Goal: Book appointment/travel/reservation

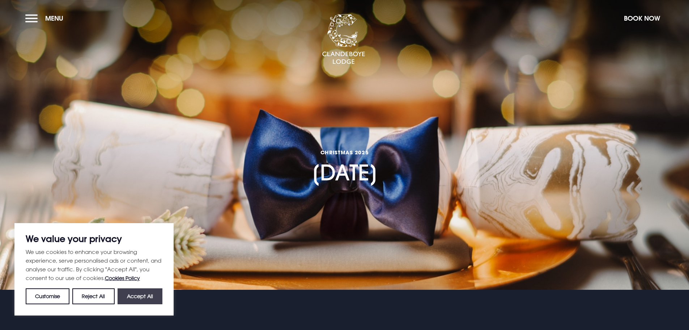
click at [136, 291] on button "Accept All" at bounding box center [140, 296] width 45 height 16
checkbox input "true"
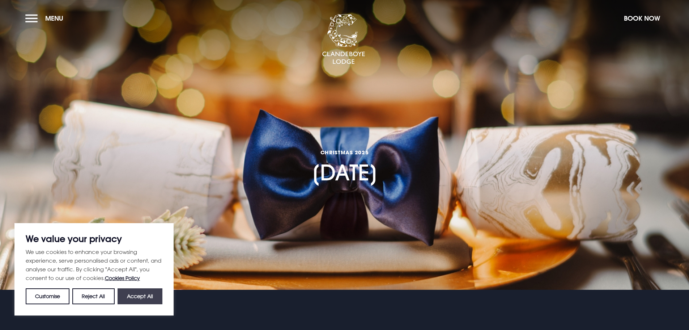
checkbox input "true"
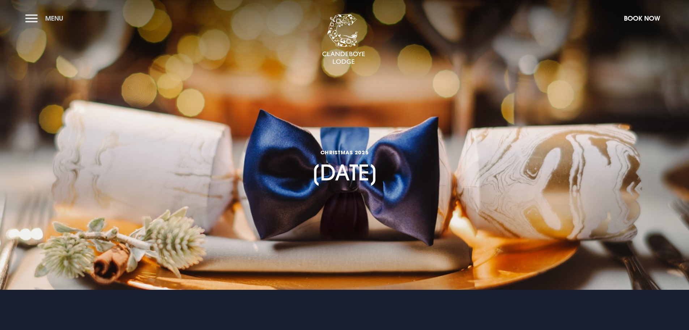
click at [52, 21] on span "Menu" at bounding box center [54, 18] width 18 height 8
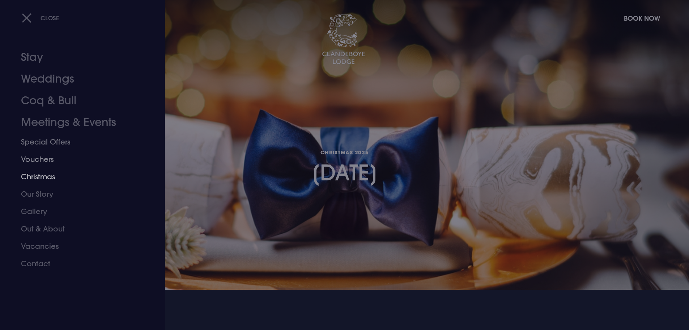
click at [56, 173] on link "Christmas" at bounding box center [78, 176] width 114 height 17
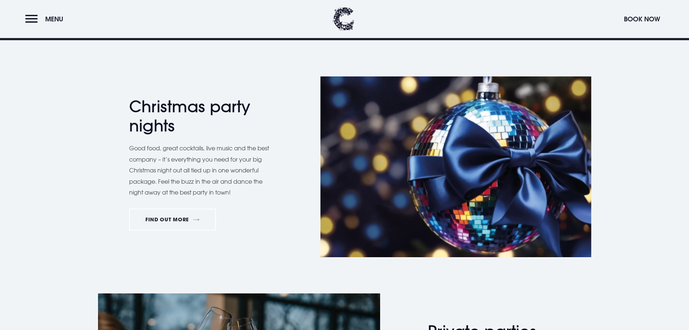
scroll to position [434, 0]
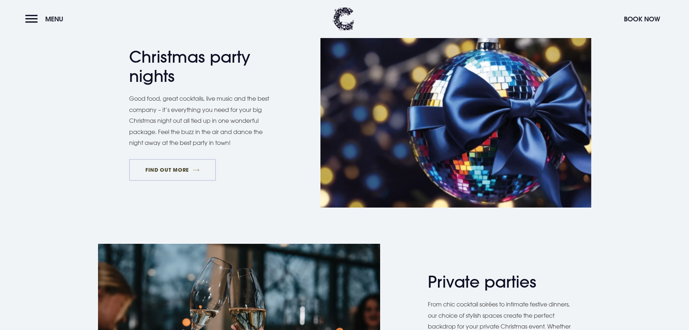
click at [171, 172] on link "FIND OUT MORE" at bounding box center [172, 170] width 87 height 22
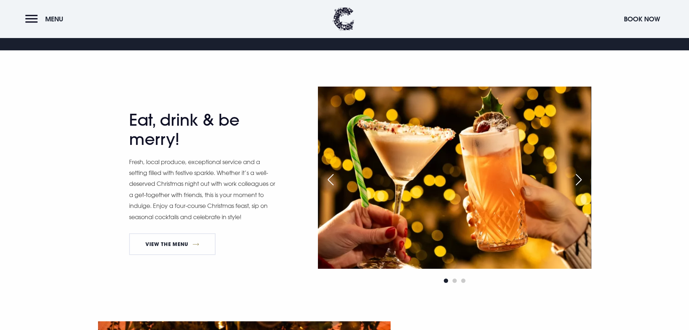
scroll to position [434, 0]
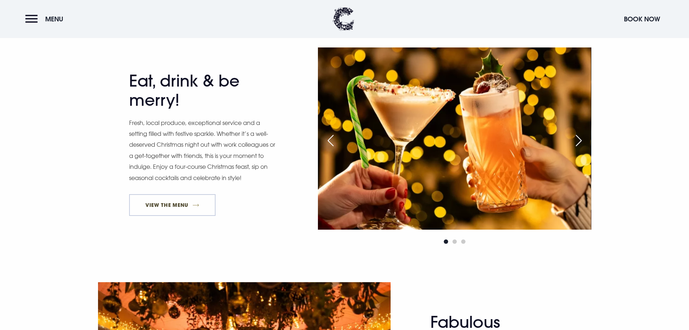
click at [170, 203] on link "View The Menu" at bounding box center [172, 205] width 87 height 22
